Goal: Task Accomplishment & Management: Complete application form

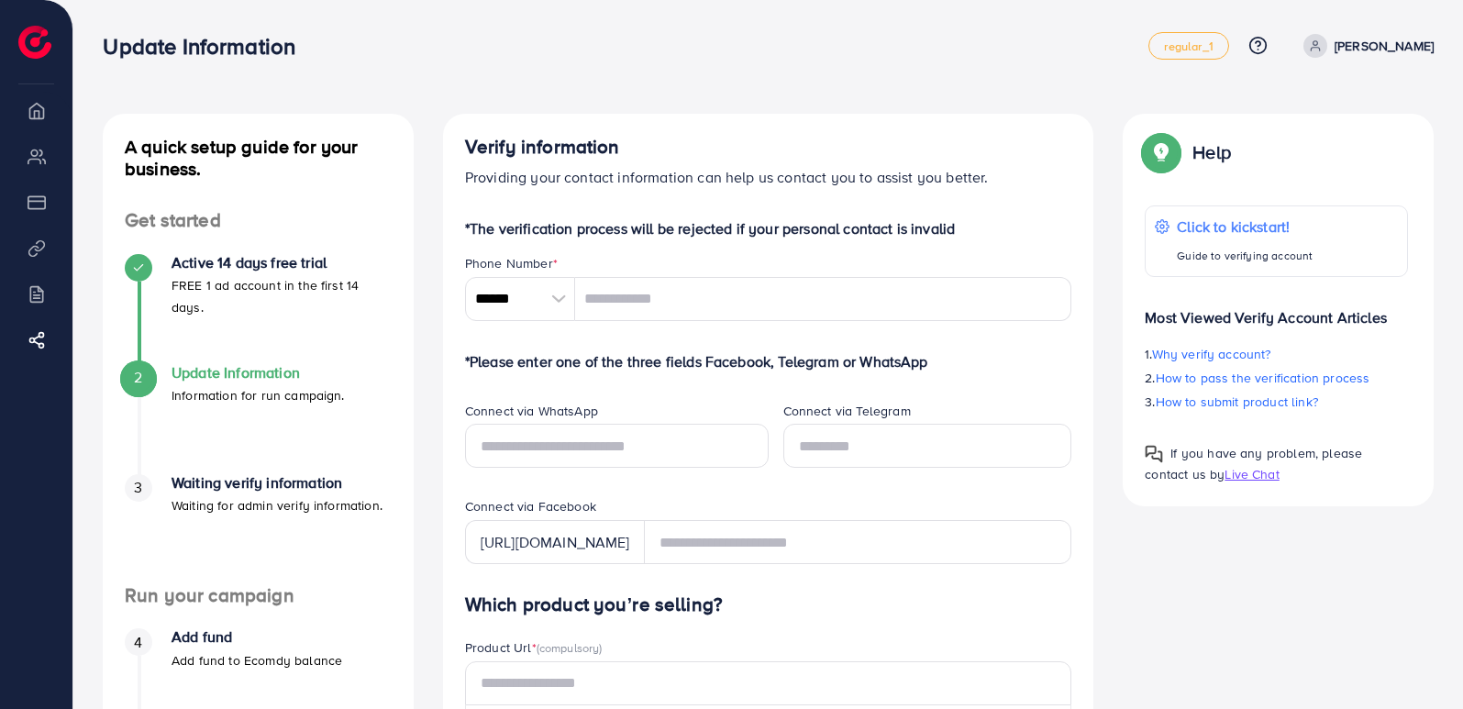
click at [34, 114] on li "Overview" at bounding box center [36, 110] width 72 height 37
click at [50, 121] on li "Overview" at bounding box center [36, 110] width 72 height 37
click at [40, 114] on li "Overview" at bounding box center [36, 110] width 72 height 37
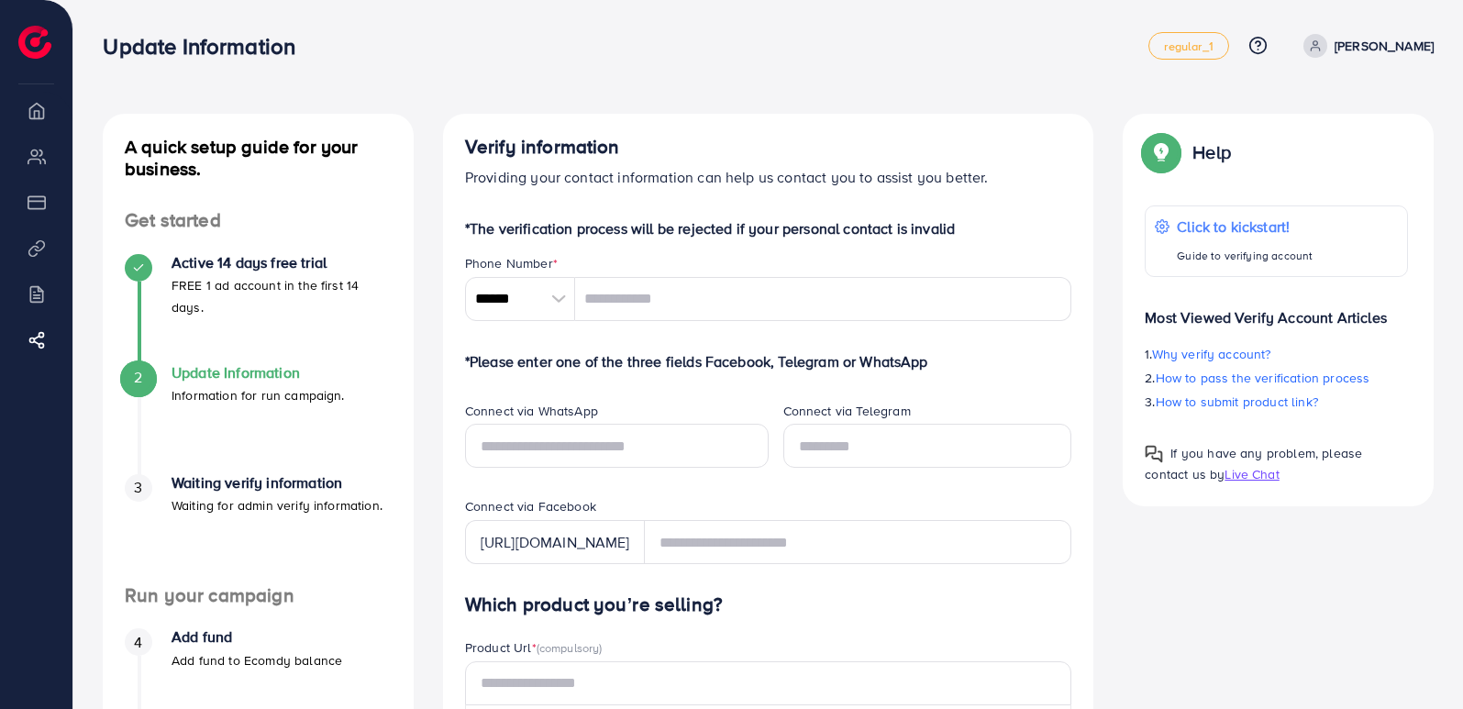
scroll to position [620, 0]
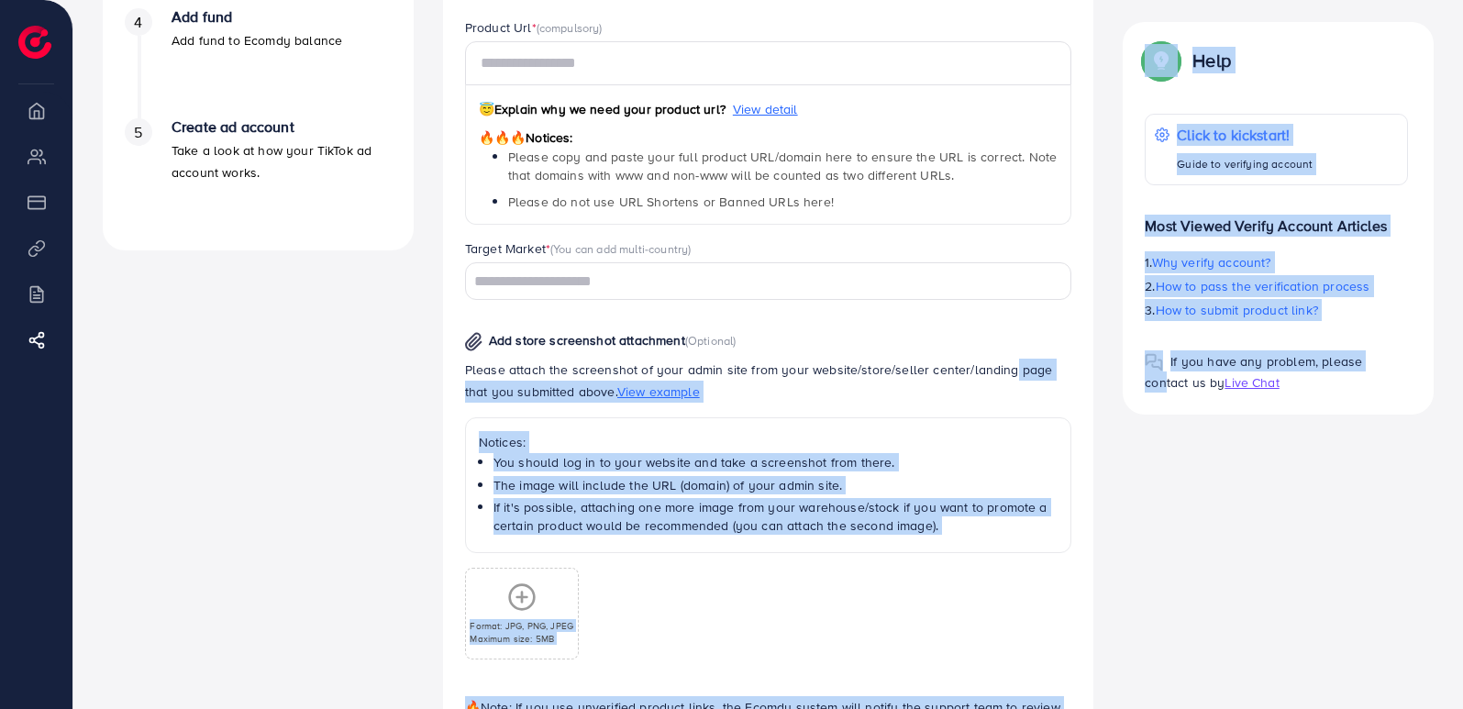
drag, startPoint x: 1159, startPoint y: 396, endPoint x: 986, endPoint y: 360, distance: 176.3
click at [986, 360] on div "A quick setup guide for your business. Get started Active 14 days free trial FR…" at bounding box center [768, 163] width 1361 height 1339
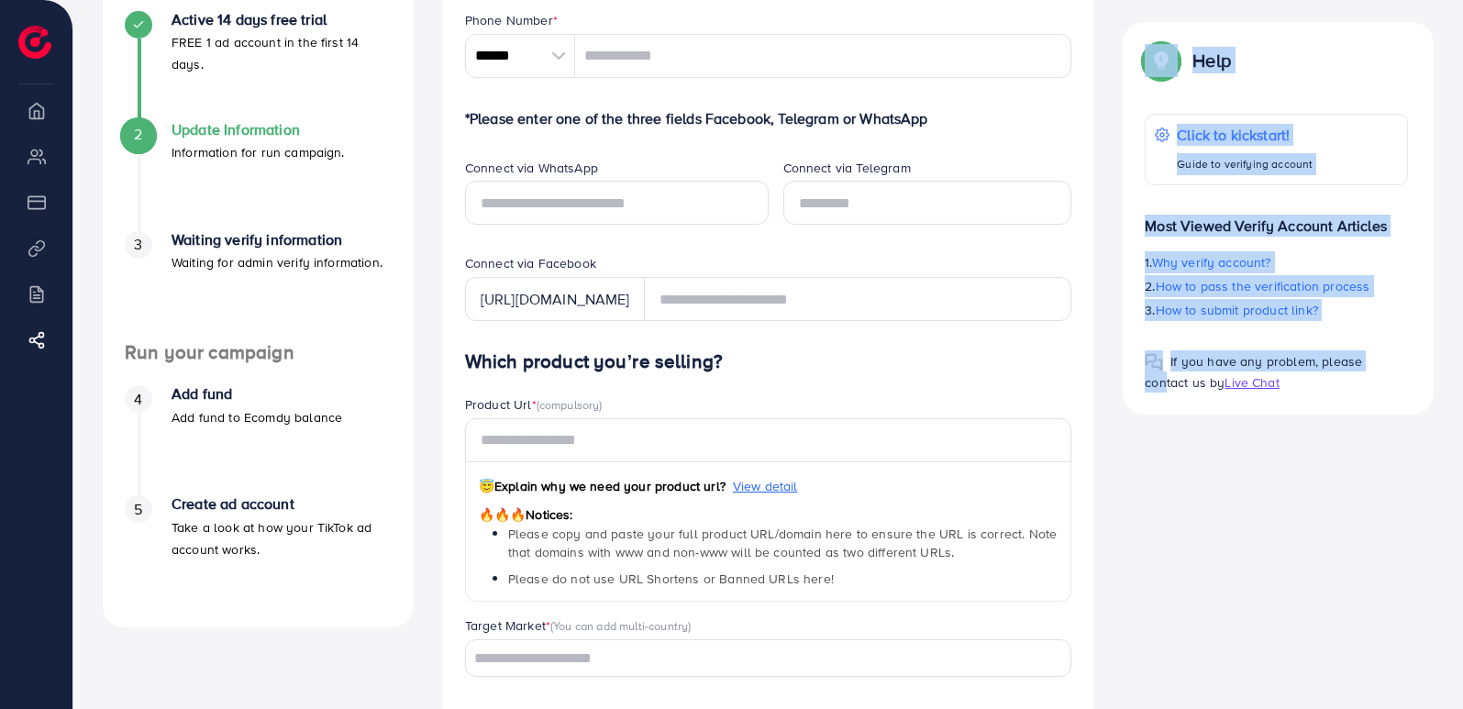
scroll to position [226, 0]
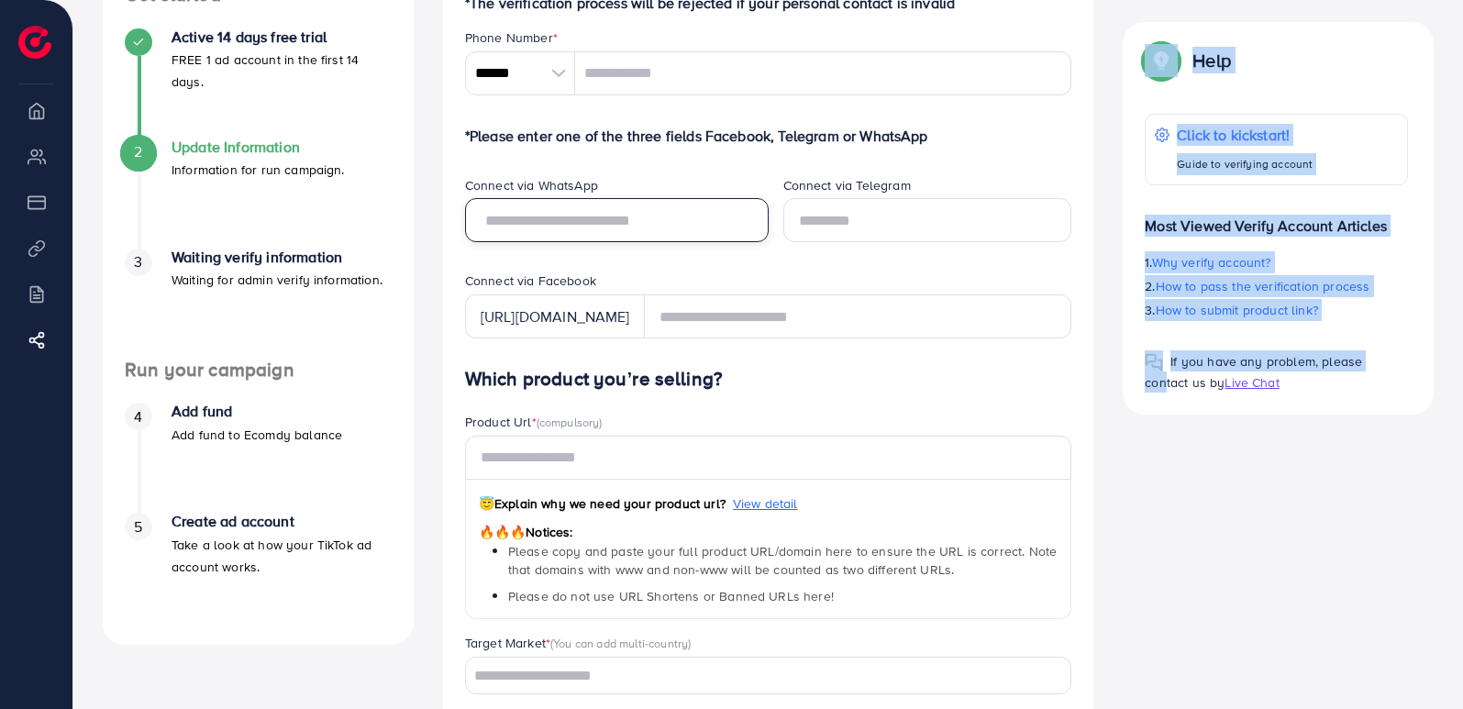
click at [515, 216] on input "text" at bounding box center [617, 220] width 304 height 44
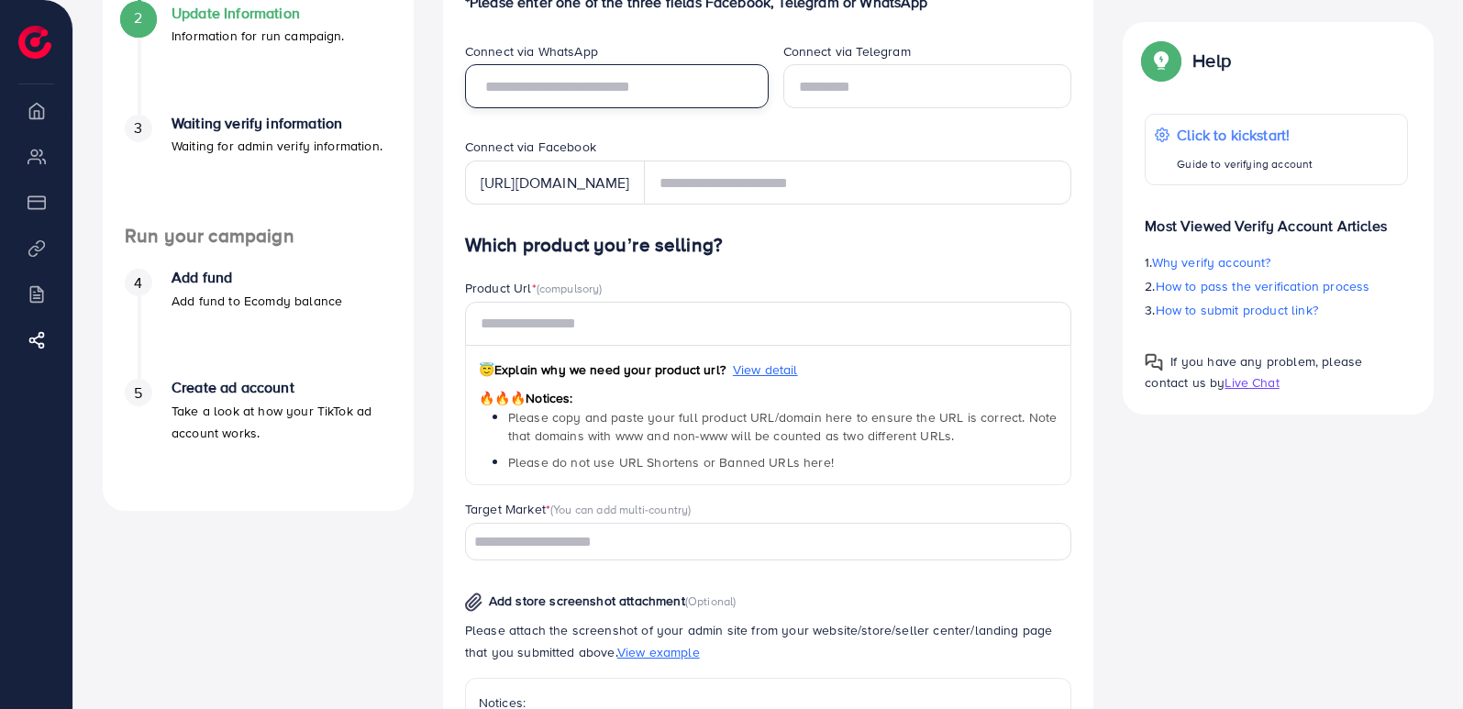
scroll to position [0, 0]
